Goal: Task Accomplishment & Management: Use online tool/utility

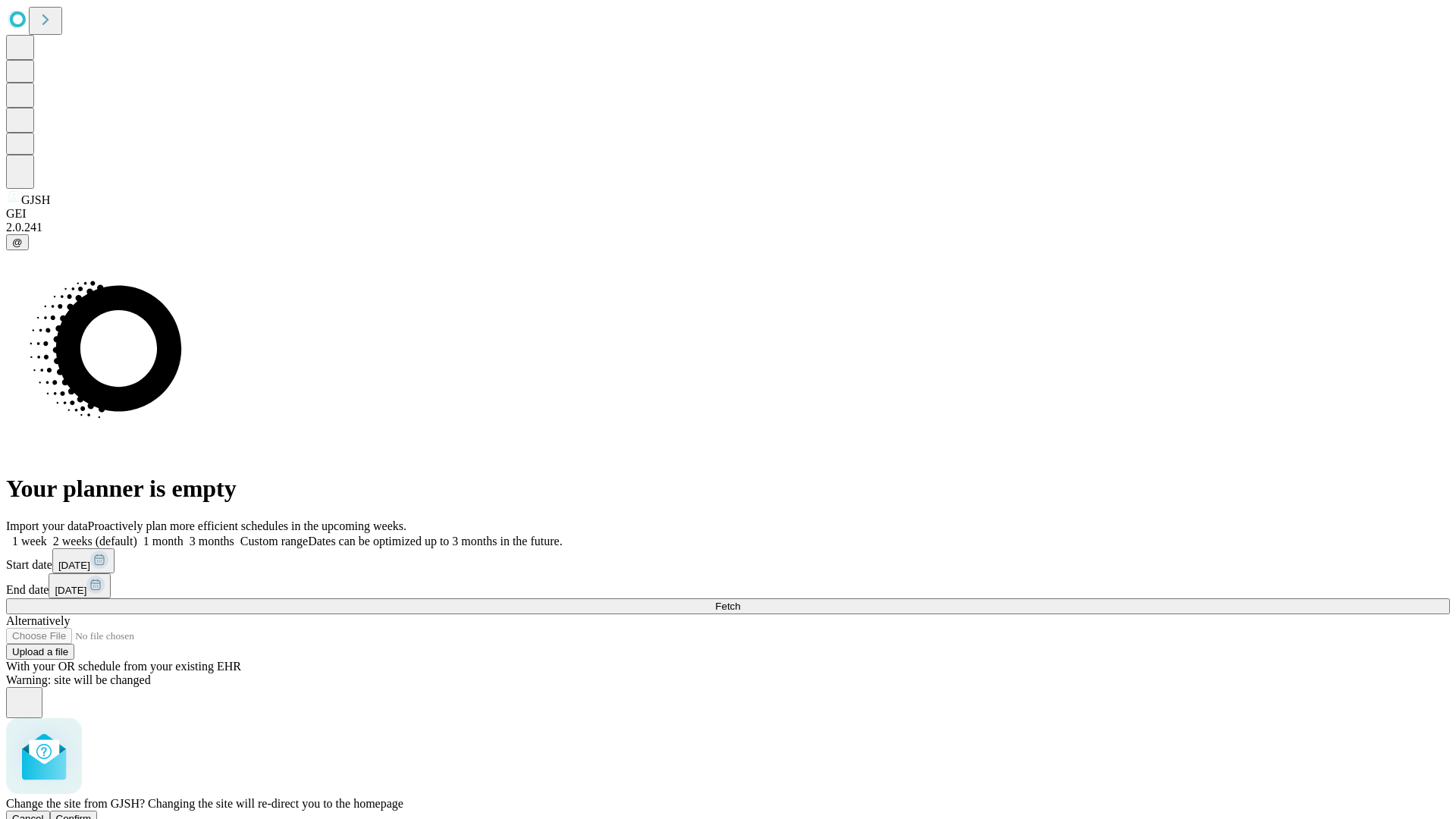
click at [92, 813] on span "Confirm" at bounding box center [74, 818] width 36 height 11
click at [184, 535] on label "1 month" at bounding box center [160, 541] width 46 height 13
click at [740, 600] on span "Fetch" at bounding box center [727, 606] width 25 height 11
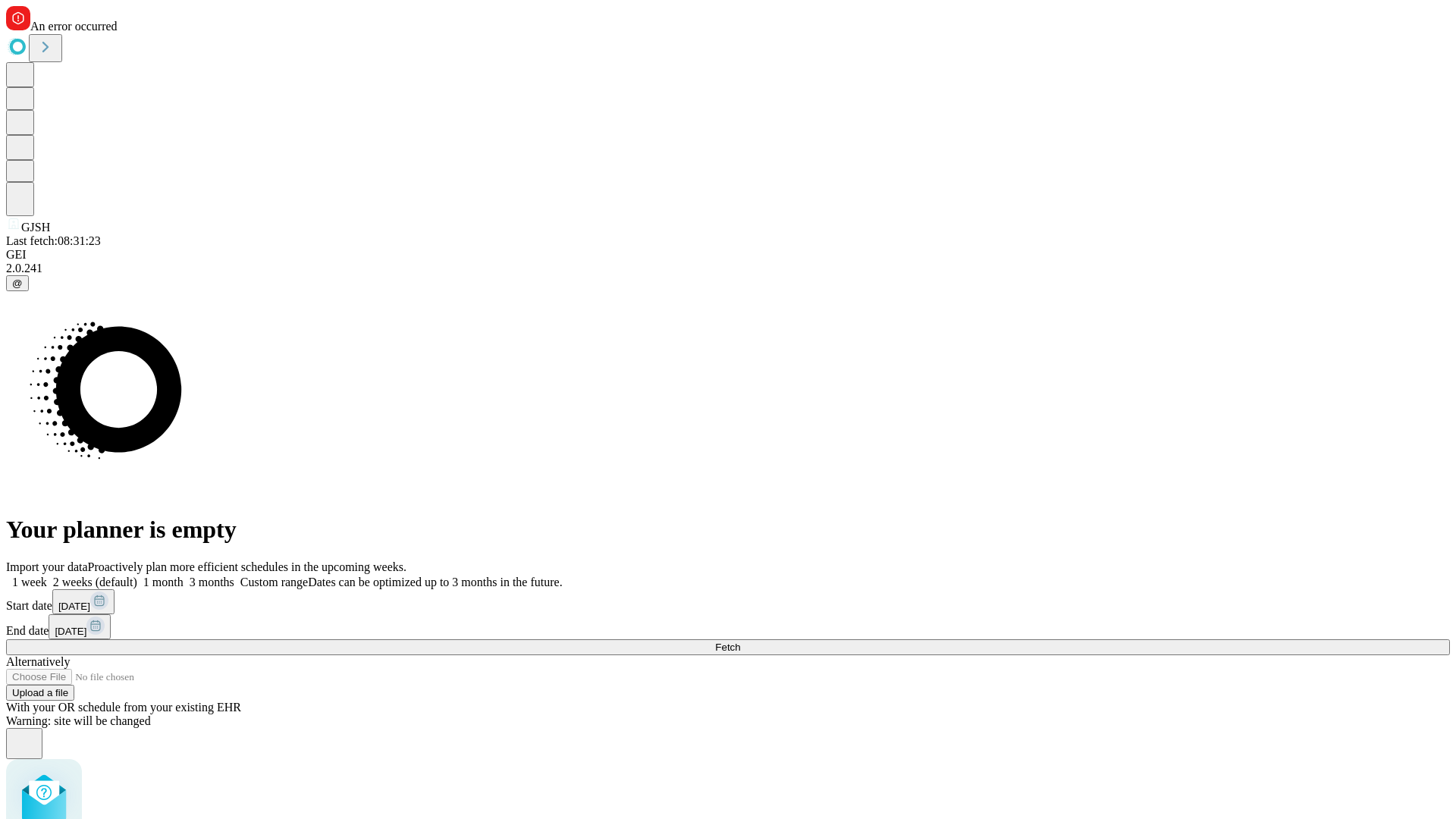
click at [184, 576] on label "1 month" at bounding box center [160, 582] width 46 height 13
click at [740, 641] on span "Fetch" at bounding box center [727, 647] width 25 height 11
click at [184, 576] on label "1 month" at bounding box center [160, 582] width 46 height 13
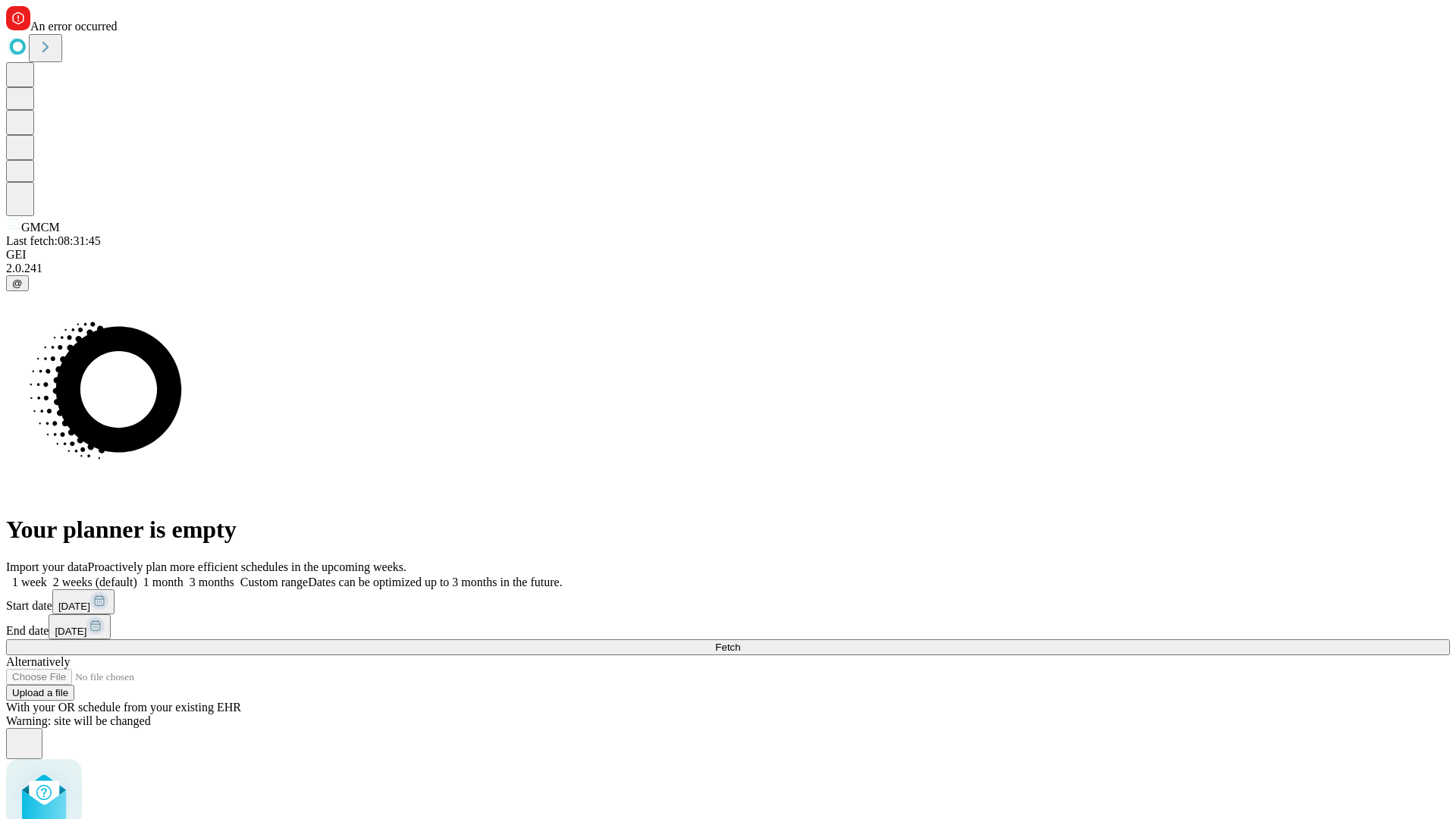
click at [740, 641] on span "Fetch" at bounding box center [727, 647] width 25 height 11
click at [184, 576] on label "1 month" at bounding box center [160, 582] width 46 height 13
click at [740, 641] on span "Fetch" at bounding box center [727, 647] width 25 height 11
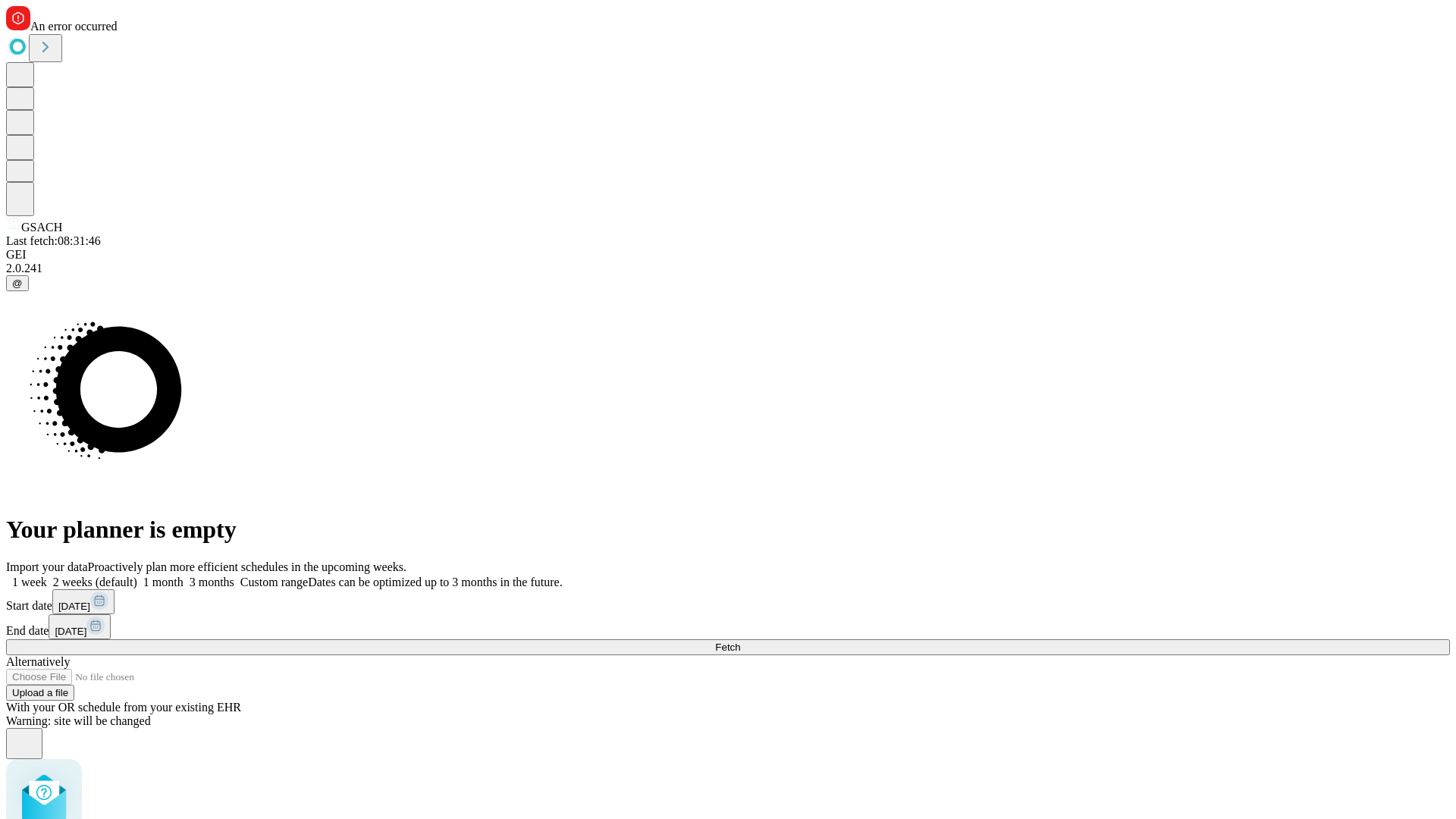
click at [184, 576] on label "1 month" at bounding box center [160, 582] width 46 height 13
click at [740, 641] on span "Fetch" at bounding box center [727, 647] width 25 height 11
click at [184, 576] on label "1 month" at bounding box center [160, 582] width 46 height 13
click at [740, 641] on span "Fetch" at bounding box center [727, 647] width 25 height 11
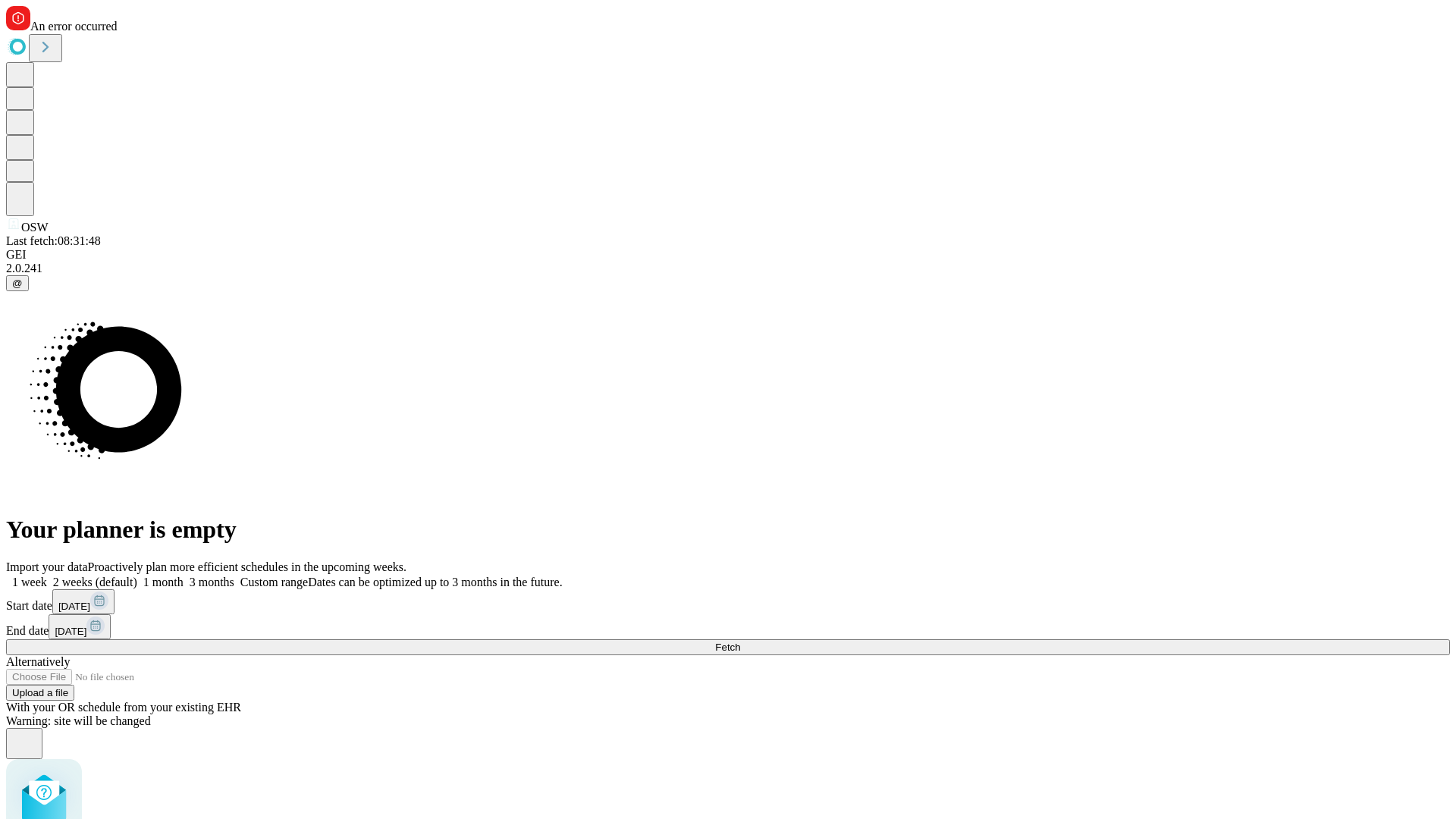
click at [184, 576] on label "1 month" at bounding box center [160, 582] width 46 height 13
click at [740, 641] on span "Fetch" at bounding box center [727, 647] width 25 height 11
click at [184, 576] on label "1 month" at bounding box center [160, 582] width 46 height 13
click at [740, 641] on span "Fetch" at bounding box center [727, 647] width 25 height 11
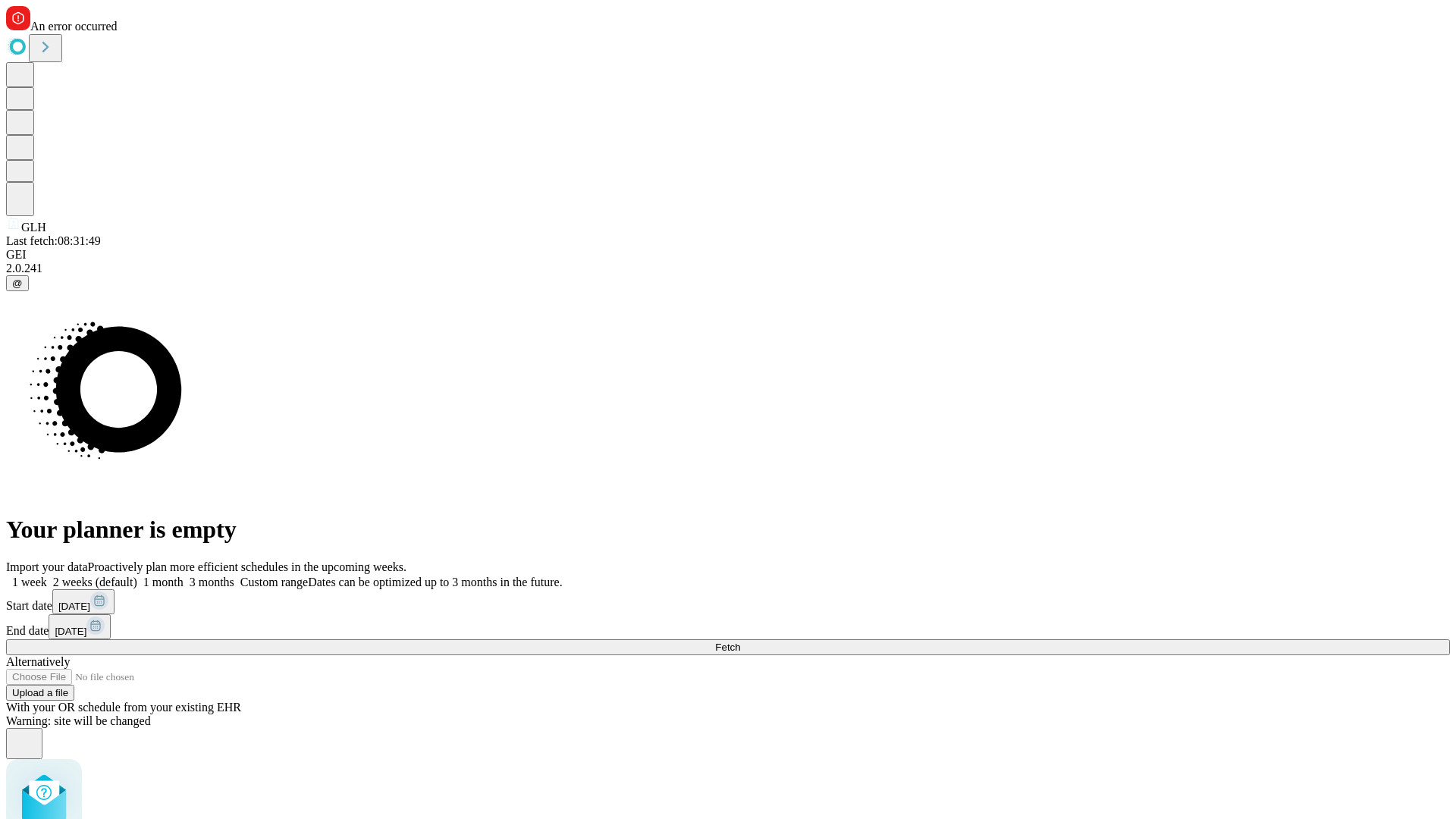
click at [184, 576] on label "1 month" at bounding box center [160, 582] width 46 height 13
click at [740, 641] on span "Fetch" at bounding box center [727, 647] width 25 height 11
